Goal: Task Accomplishment & Management: Manage account settings

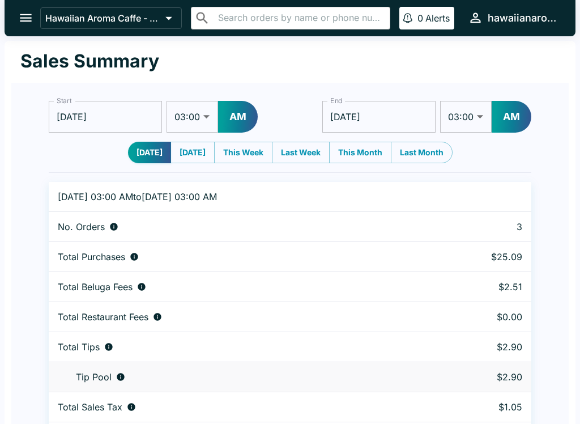
select select "03:00"
click at [29, 15] on icon "open drawer" at bounding box center [26, 18] width 12 height 8
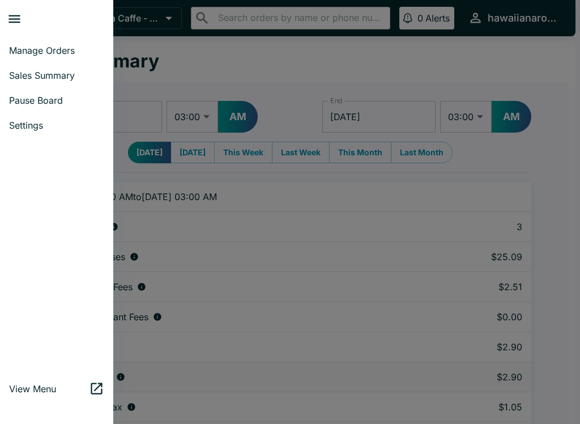
click at [73, 53] on span "Manage Orders" at bounding box center [56, 50] width 95 height 11
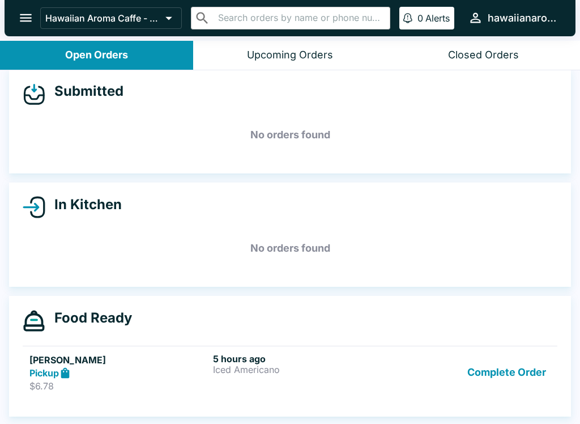
scroll to position [11, 0]
click at [511, 390] on button "Complete Order" at bounding box center [507, 372] width 88 height 39
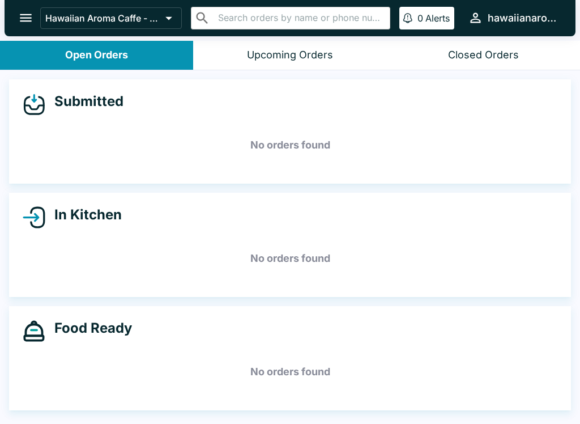
scroll to position [0, 0]
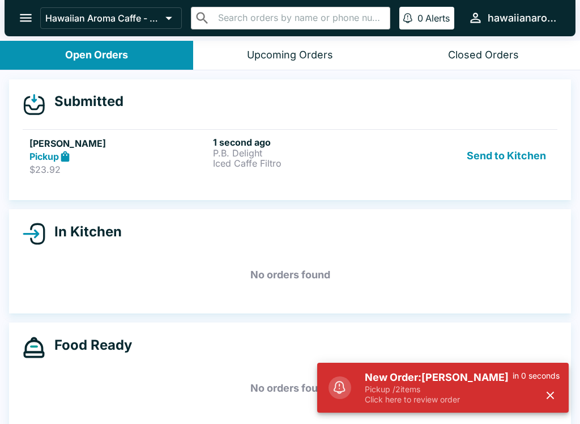
click at [278, 152] on p "P.B. Delight" at bounding box center [302, 153] width 179 height 10
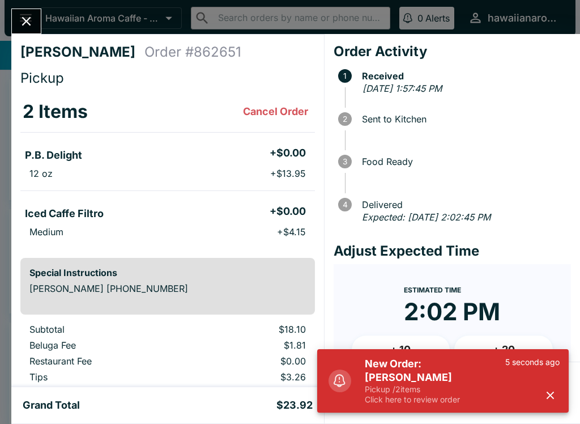
click at [550, 386] on button "button" at bounding box center [550, 395] width 19 height 19
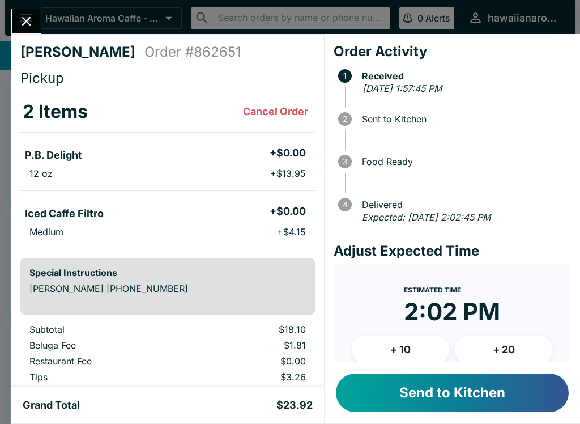
click at [479, 378] on button "Send to Kitchen" at bounding box center [452, 392] width 233 height 39
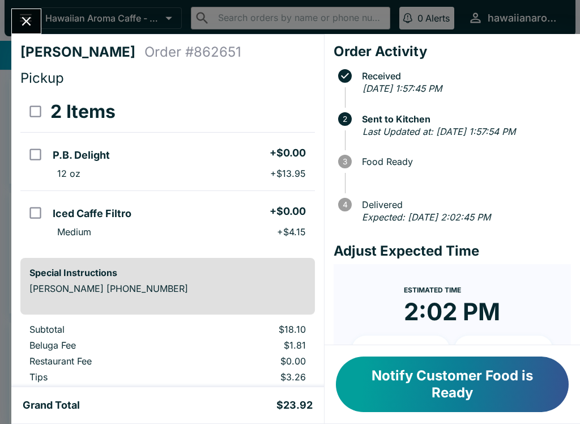
click at [441, 363] on button "Notify Customer Food is Ready" at bounding box center [452, 384] width 233 height 56
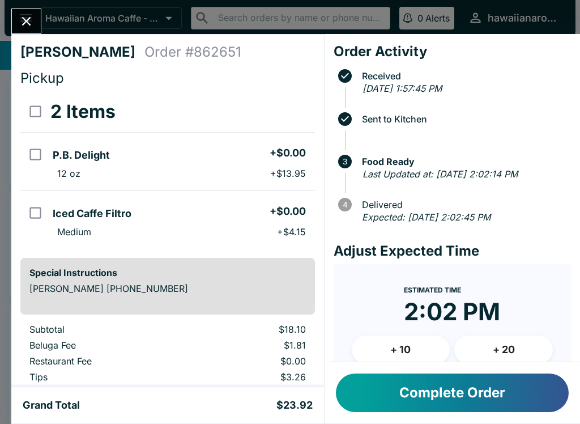
click at [491, 395] on button "Complete Order" at bounding box center [452, 392] width 233 height 39
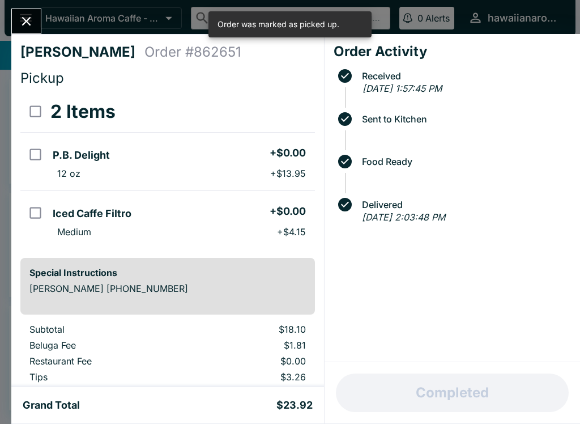
click at [9, 15] on div "[PERSON_NAME] Order # 862651 Pickup 2 Items P.B. Delight + $0.00 12 oz + $13.95…" at bounding box center [290, 212] width 580 height 424
